Goal: Task Accomplishment & Management: Use online tool/utility

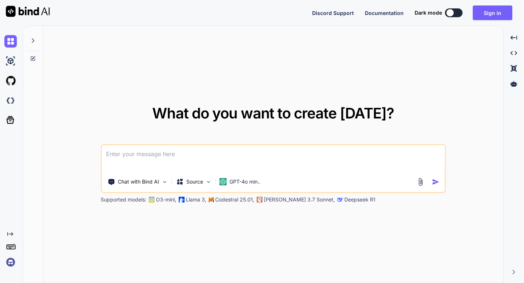
click at [10, 266] on img at bounding box center [10, 262] width 12 height 12
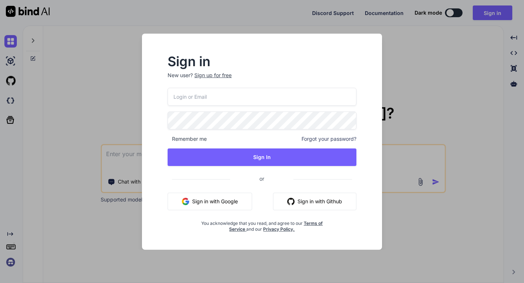
click at [233, 91] on input "email" at bounding box center [261, 97] width 189 height 18
type input "elie@virtualix.ai"
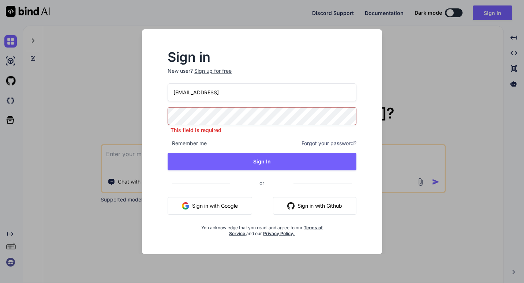
click at [117, 71] on div "Sign in New user? Sign up for free elie@virtualix.ai This field is required Rem…" at bounding box center [262, 141] width 524 height 283
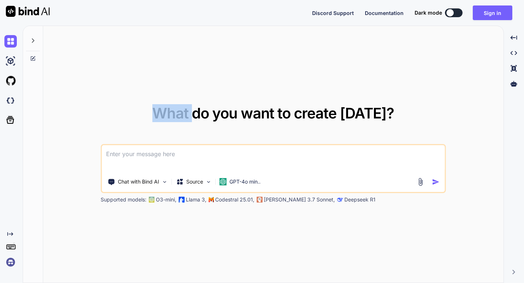
click at [117, 71] on div "What do you want to create today? Chat with Bind AI Source GPT-4o min.. Support…" at bounding box center [273, 154] width 460 height 257
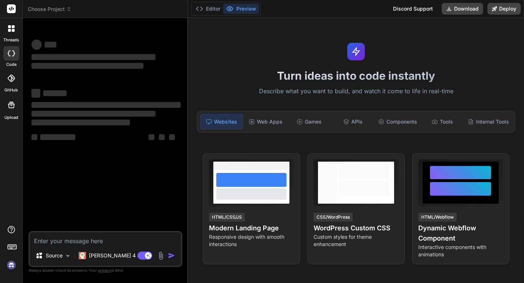
click at [12, 262] on img at bounding box center [11, 265] width 12 height 12
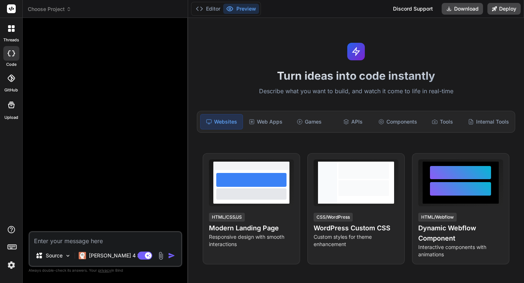
click at [62, 6] on span "Choose Project" at bounding box center [50, 8] width 44 height 7
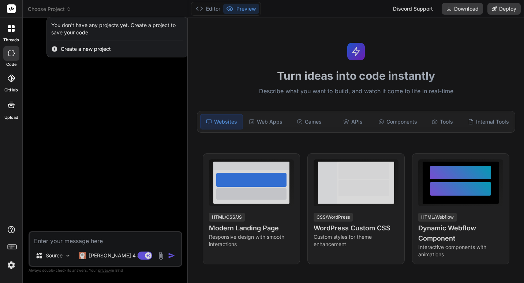
click at [14, 246] on rect at bounding box center [14, 246] width 1 height 1
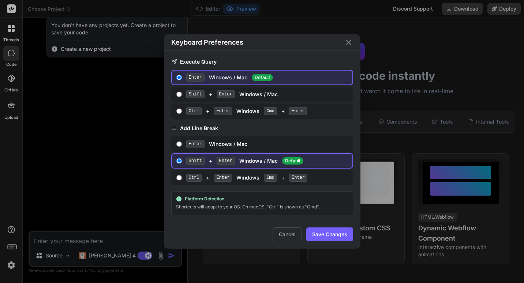
click at [348, 39] on icon "Close" at bounding box center [348, 42] width 9 height 9
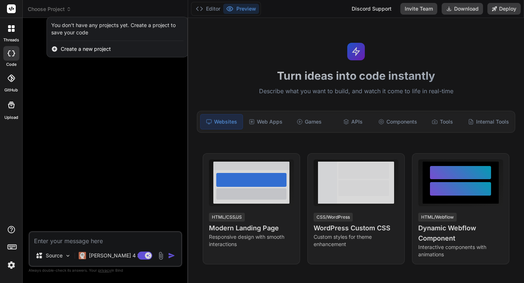
type textarea "x"
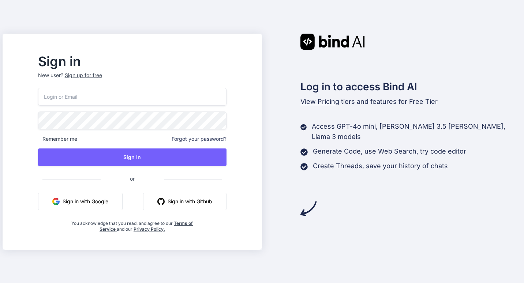
click at [162, 107] on div "Remember me Forgot your password? Sign In or Sign in with Google Sign in with G…" at bounding box center [132, 160] width 188 height 144
click at [168, 95] on input "email" at bounding box center [132, 97] width 188 height 18
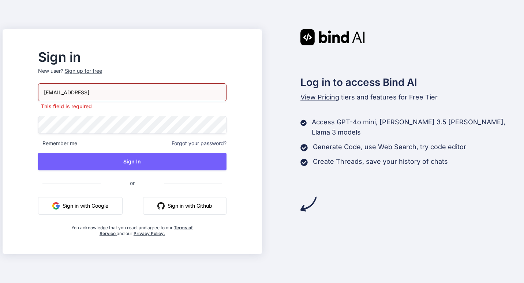
type input "elie@virtualix.ai"
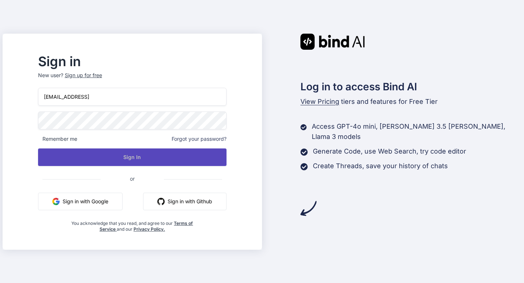
click at [164, 154] on button "Sign In" at bounding box center [132, 157] width 188 height 18
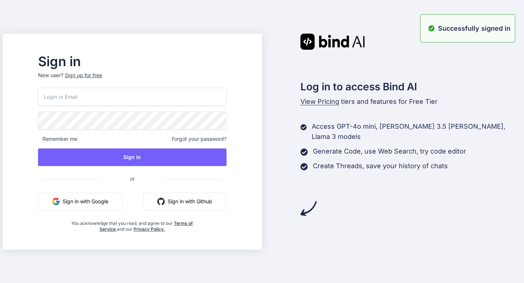
click at [201, 84] on p "New user? Sign up for free" at bounding box center [132, 80] width 188 height 16
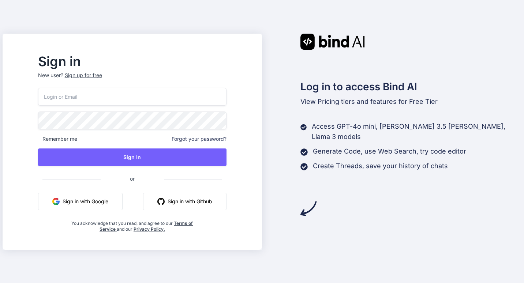
click at [186, 92] on input "email" at bounding box center [132, 97] width 188 height 18
type input "elie@virtualix.ai"
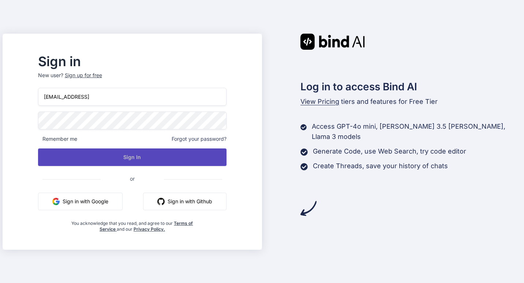
click at [176, 155] on button "Sign In" at bounding box center [132, 157] width 188 height 18
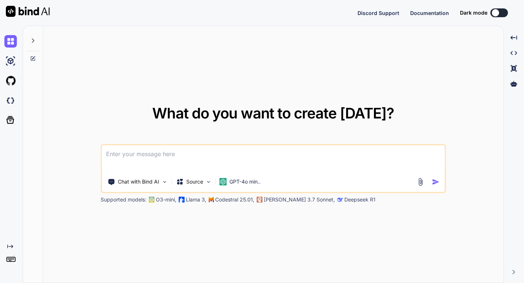
type textarea "x"
type textarea "h"
type textarea "x"
type textarea "hi"
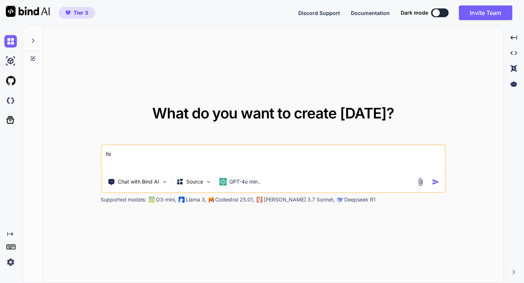
type textarea "x"
type textarea "hi can you build flutter apps?"
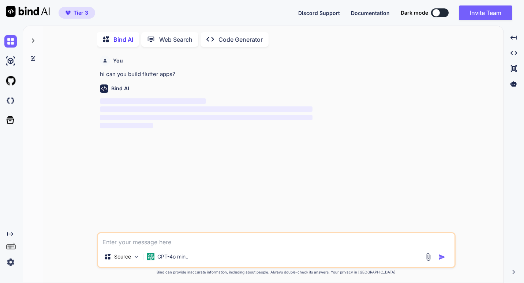
scroll to position [3, 0]
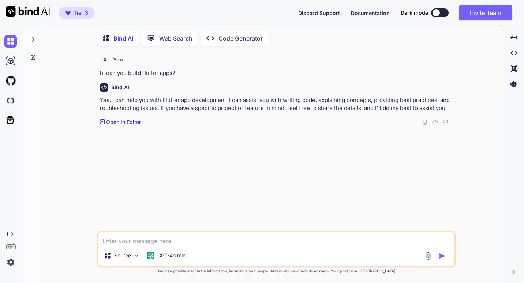
click at [118, 120] on p "Open in Editor" at bounding box center [123, 121] width 35 height 7
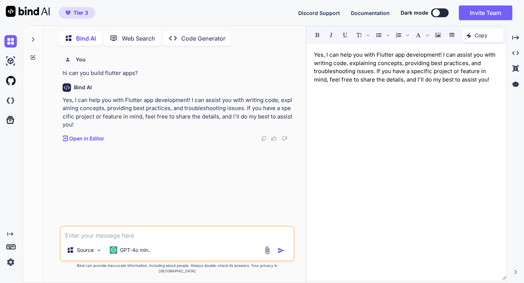
click at [82, 141] on p "Open in Editor" at bounding box center [86, 138] width 35 height 7
click at [189, 39] on p "Code Generator" at bounding box center [203, 38] width 44 height 9
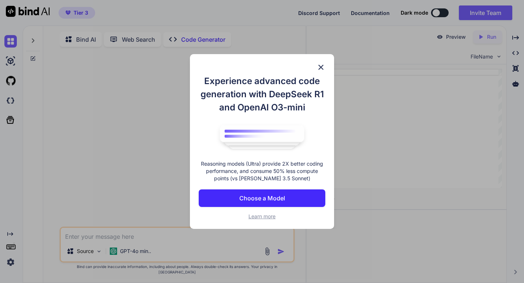
click at [278, 201] on p "Choose a Model" at bounding box center [262, 198] width 46 height 9
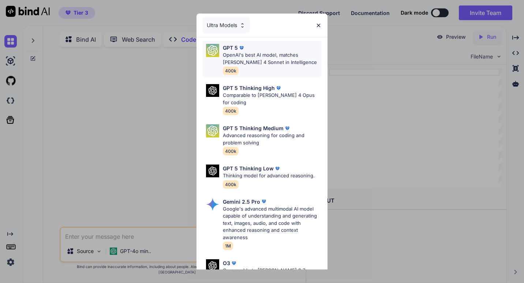
click at [267, 64] on p "OpenAI's best AI model, matches [PERSON_NAME] 4 Sonnet in Intelligence" at bounding box center [272, 59] width 99 height 14
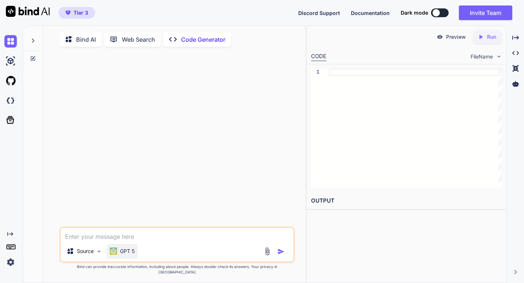
click at [122, 255] on p "GPT 5" at bounding box center [127, 250] width 15 height 7
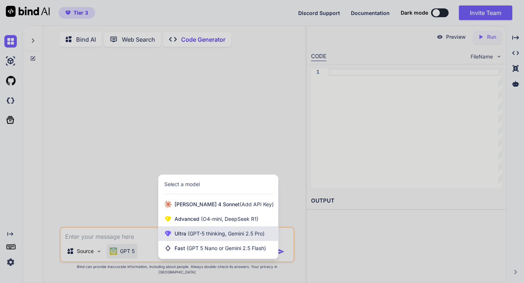
click at [215, 237] on span "(GPT-5 thinking, Gemini 2.5 Pro)" at bounding box center [225, 233] width 78 height 6
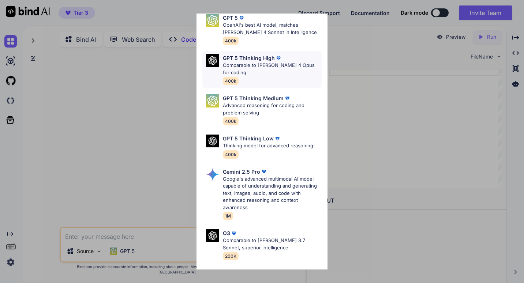
scroll to position [88, 0]
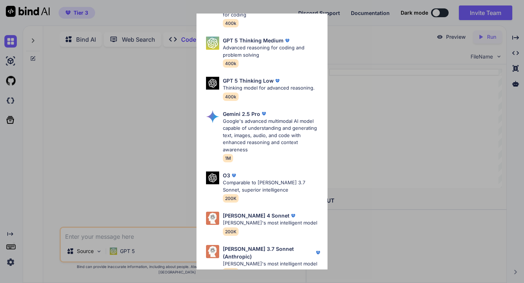
click at [392, 123] on div "Ultra Models GPT 5 OpenAI's best AI model, matches [PERSON_NAME] 4 Sonnet in In…" at bounding box center [262, 141] width 524 height 283
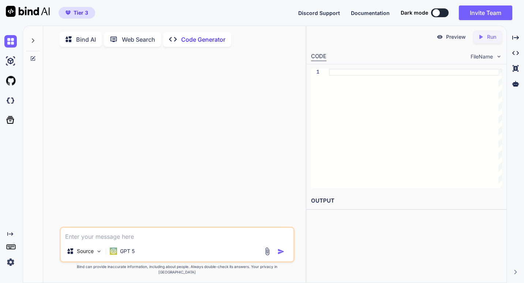
click at [88, 39] on p "Bind AI" at bounding box center [86, 39] width 20 height 9
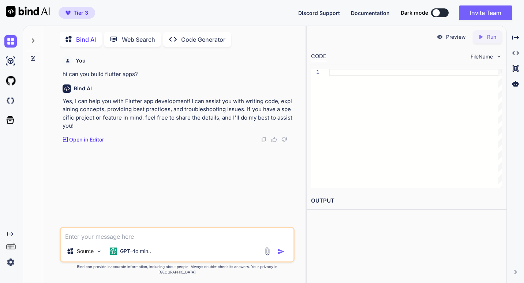
scroll to position [3, 0]
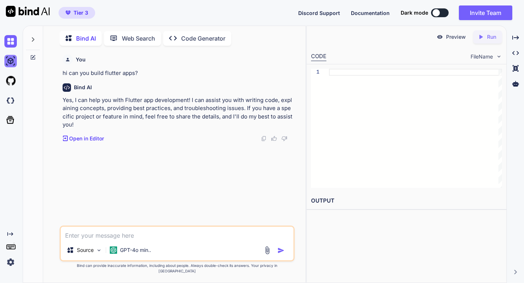
click at [14, 63] on img at bounding box center [10, 61] width 12 height 12
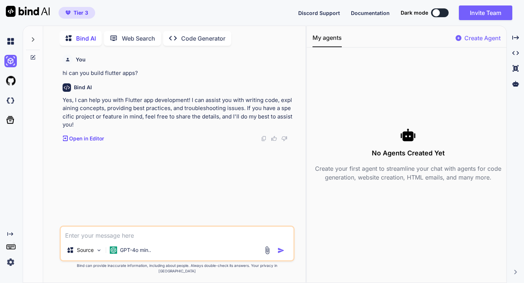
click at [172, 238] on textarea at bounding box center [177, 233] width 233 height 13
type textarea "c"
click at [133, 257] on div "GPT-4o min.." at bounding box center [130, 250] width 47 height 15
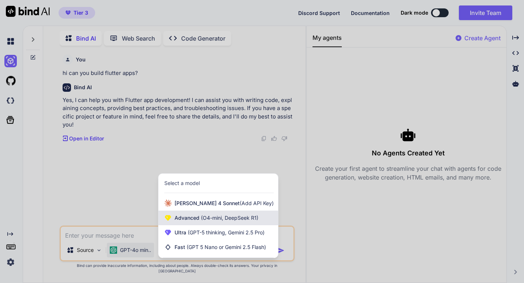
click at [218, 221] on span "(O4-mini, DeepSeek R1)" at bounding box center [228, 218] width 59 height 6
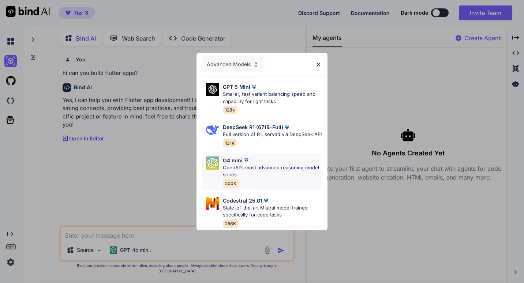
click at [287, 162] on div "O4 mini" at bounding box center [272, 160] width 99 height 8
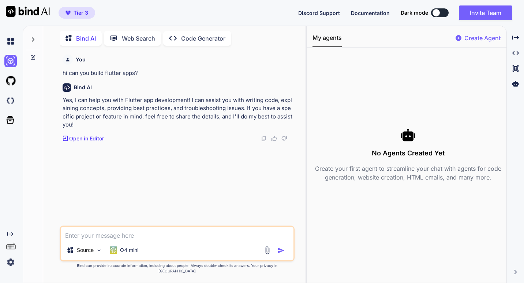
click at [202, 235] on textarea at bounding box center [177, 233] width 233 height 13
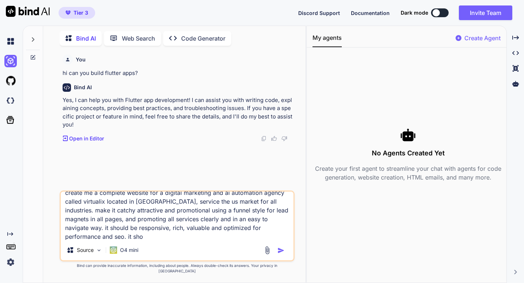
scroll to position [0, 0]
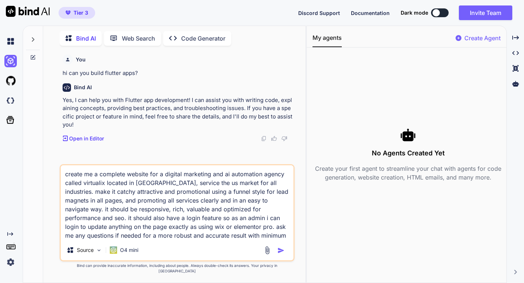
type textarea "create me a complete website for a digital marketing and ai automation agency c…"
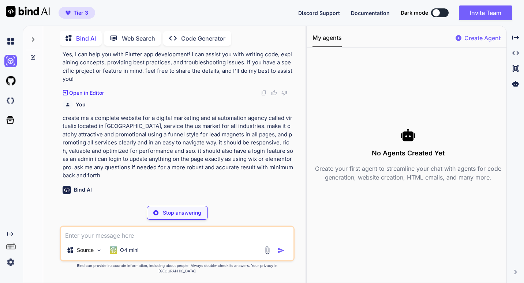
scroll to position [46, 0]
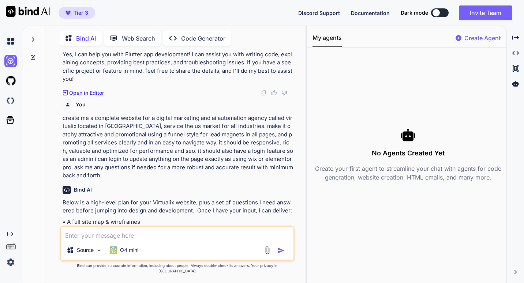
click at [121, 221] on p "• A full site map & wireframes • Page-by-page copy, imagery & lead-magnet offer…" at bounding box center [178, 242] width 230 height 49
click at [131, 219] on p "• A full site map & wireframes • Page-by-page copy, imagery & lead-magnet offer…" at bounding box center [178, 242] width 230 height 49
click at [11, 29] on div "Created with Pixso." at bounding box center [11, 154] width 23 height 257
click at [5, 34] on div at bounding box center [11, 41] width 15 height 20
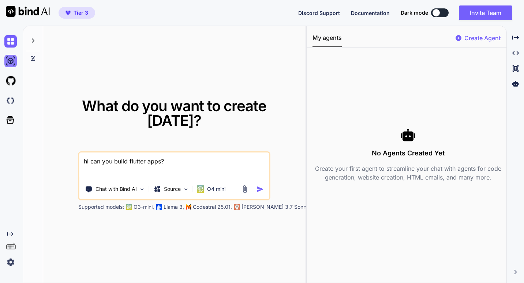
click at [9, 65] on img at bounding box center [10, 61] width 12 height 12
click at [507, 34] on div "What do you want to create [DATE]? hi can you build flutter apps? Chat with Bin…" at bounding box center [273, 154] width 501 height 257
click at [515, 38] on icon "Created with Pixso." at bounding box center [515, 37] width 7 height 7
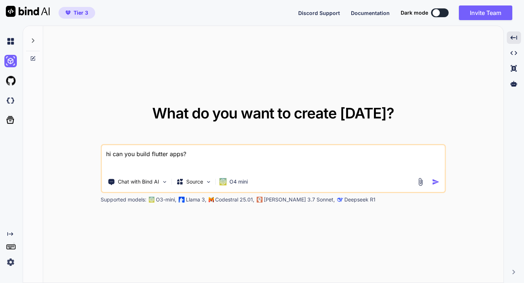
click at [5, 55] on div at bounding box center [11, 61] width 15 height 12
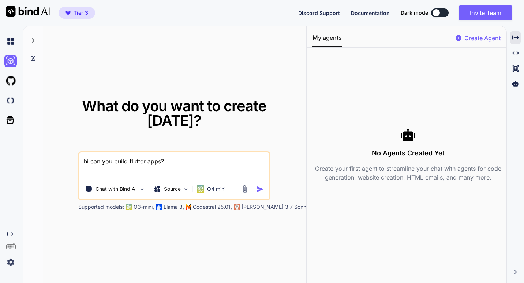
click at [160, 152] on textarea "hi can you build flutter apps?" at bounding box center [174, 165] width 190 height 27
click at [11, 47] on img at bounding box center [10, 41] width 12 height 12
click at [35, 38] on icon at bounding box center [33, 41] width 6 height 6
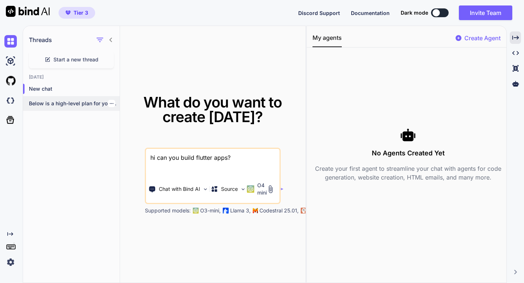
click at [67, 105] on p "Below is a high-level plan for your..." at bounding box center [74, 103] width 91 height 7
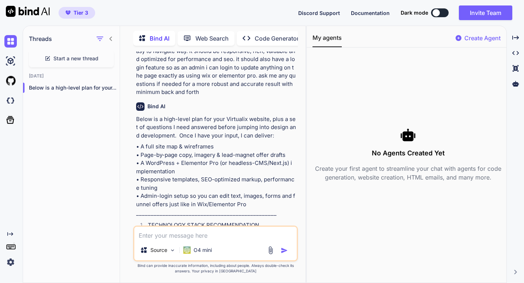
scroll to position [189, 0]
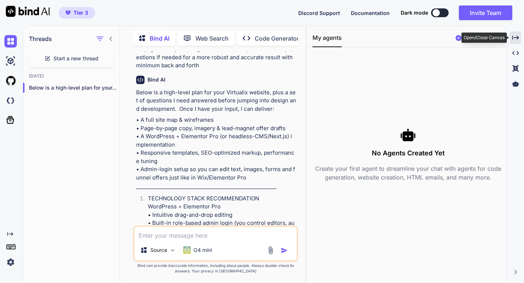
click at [519, 37] on div "Created with Pixso." at bounding box center [514, 37] width 11 height 12
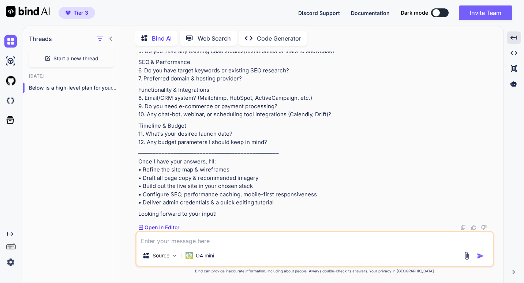
scroll to position [869, 0]
